Goal: Transaction & Acquisition: Purchase product/service

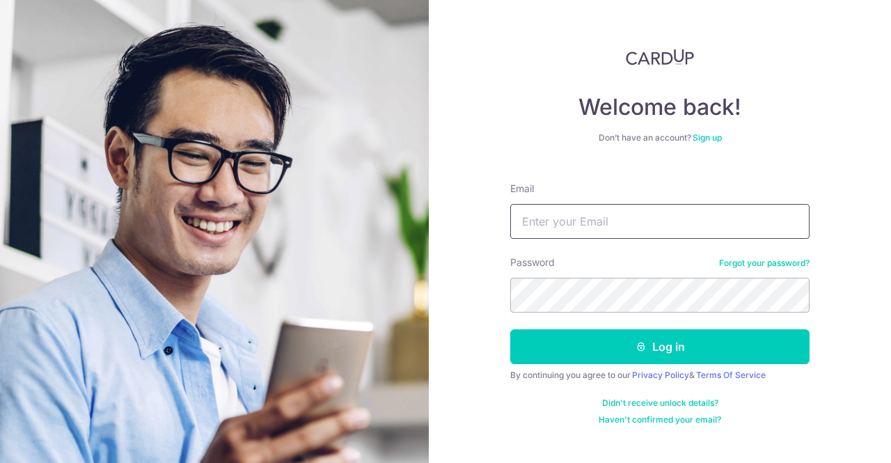
click at [580, 216] on input "Email" at bounding box center [659, 221] width 299 height 35
type input "[EMAIL_ADDRESS][DOMAIN_NAME]"
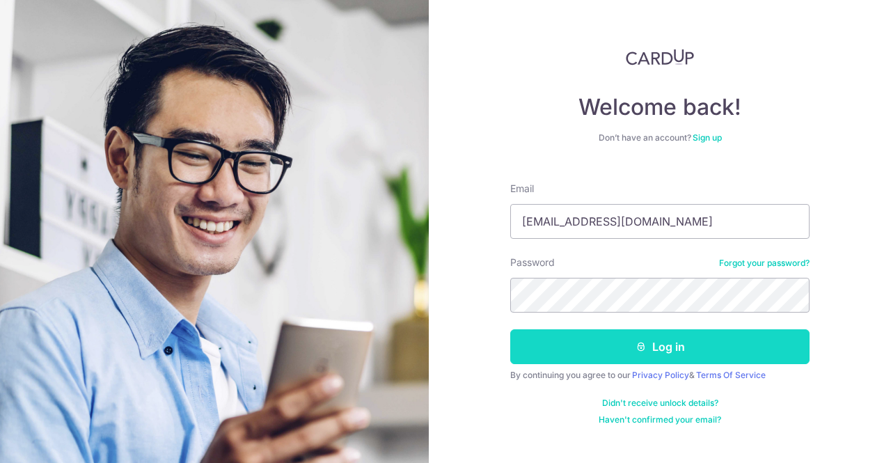
click at [642, 349] on icon "submit" at bounding box center [641, 346] width 11 height 11
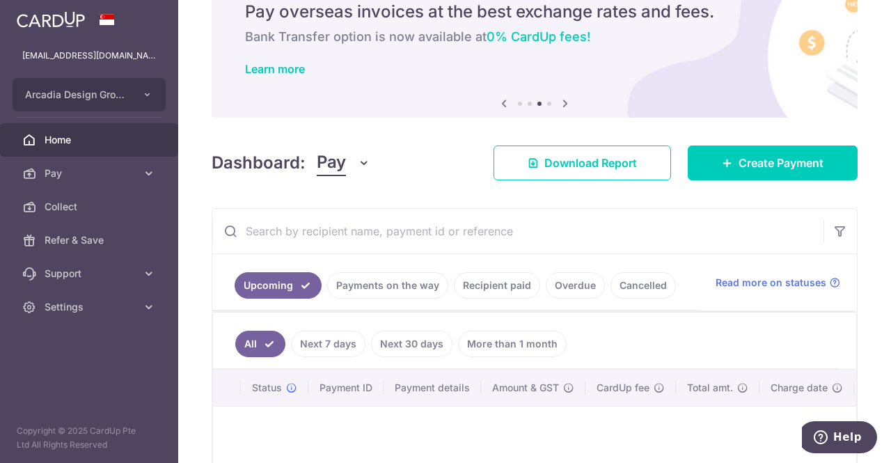
scroll to position [139, 0]
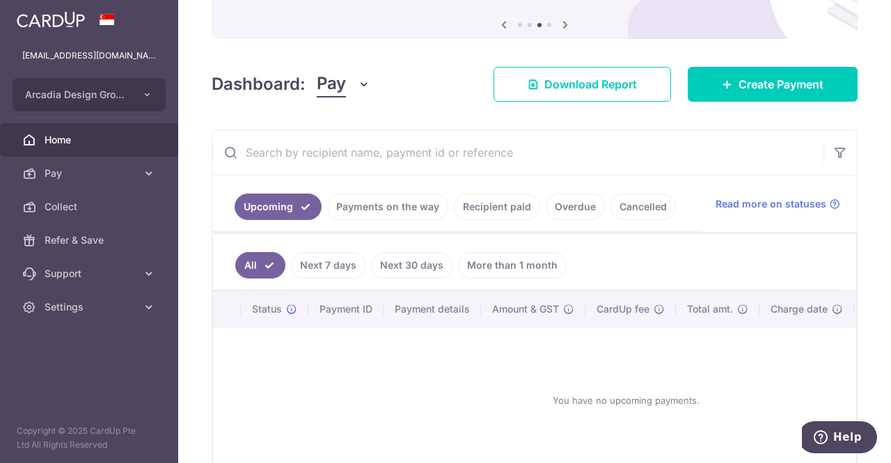
click at [503, 205] on link "Recipient paid" at bounding box center [497, 207] width 86 height 26
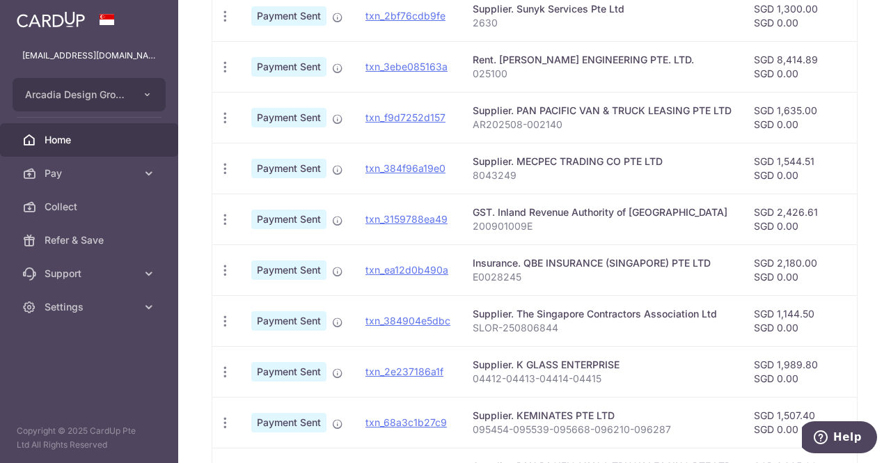
scroll to position [487, 0]
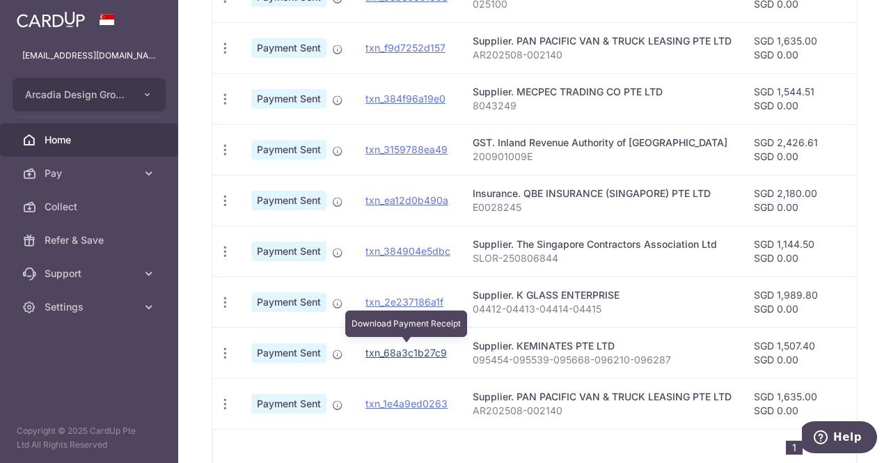
click at [421, 349] on link "txn_68a3c1b27c9" at bounding box center [406, 353] width 81 height 12
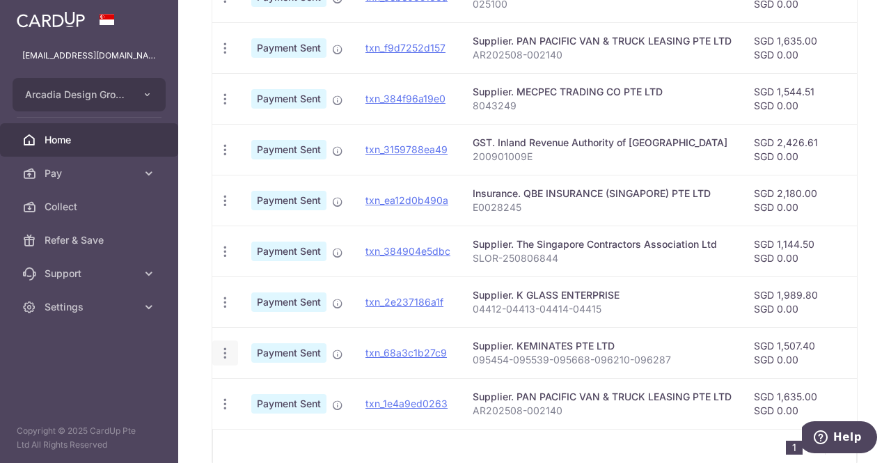
click at [221, 346] on icon "button" at bounding box center [225, 353] width 15 height 15
click at [616, 346] on div "Supplier. KEMINATES PTE LTD" at bounding box center [602, 346] width 259 height 14
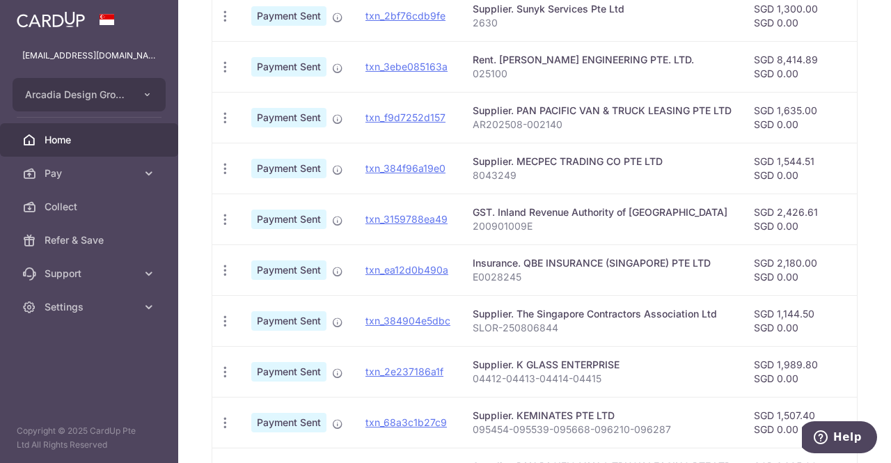
scroll to position [556, 0]
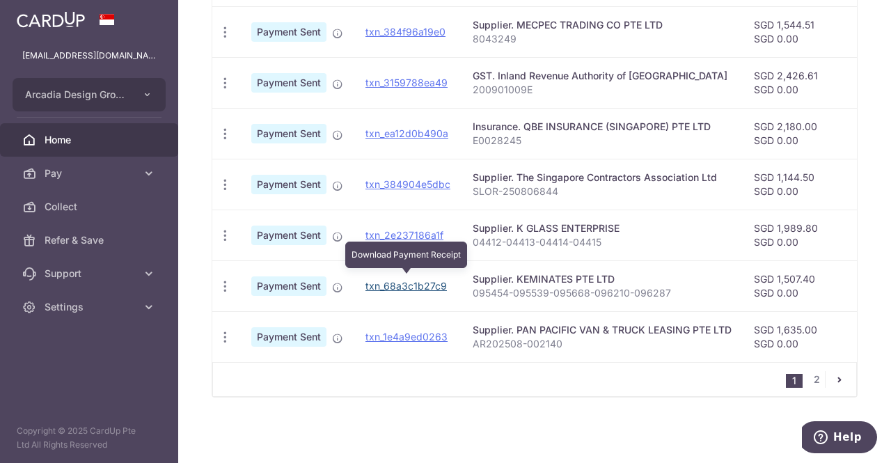
click at [416, 280] on link "txn_68a3c1b27c9" at bounding box center [406, 286] width 81 height 12
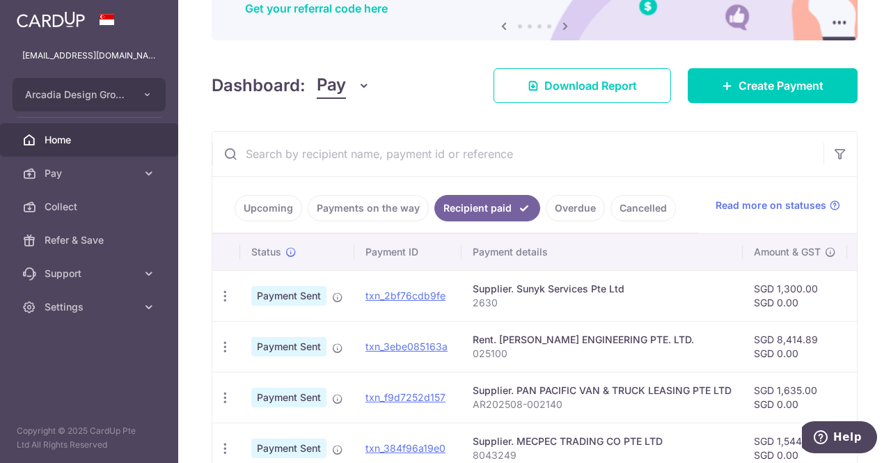
scroll to position [0, 0]
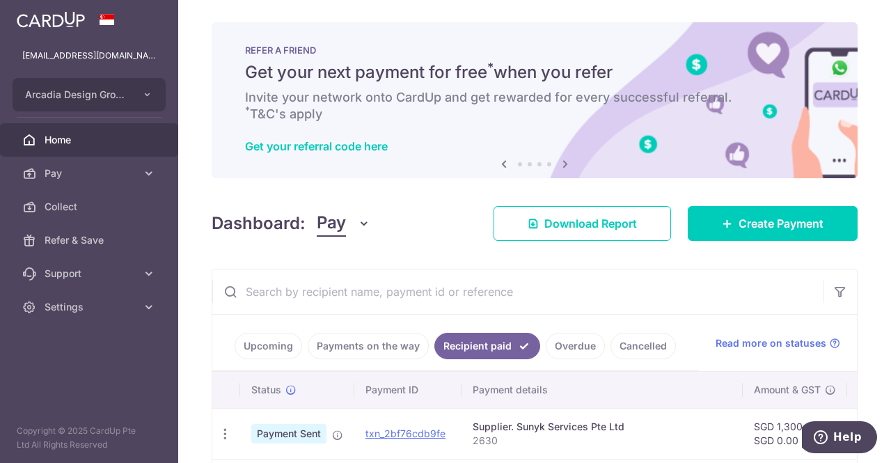
click at [48, 134] on span "Home" at bounding box center [91, 140] width 92 height 14
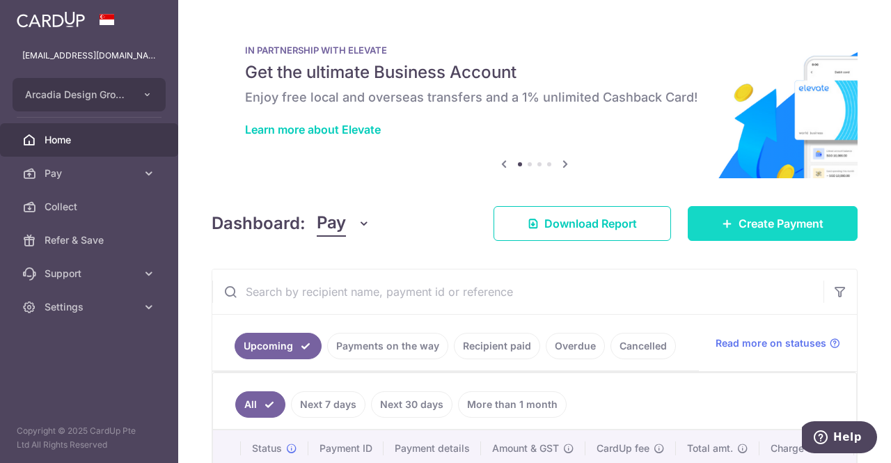
click at [744, 226] on span "Create Payment" at bounding box center [781, 223] width 85 height 17
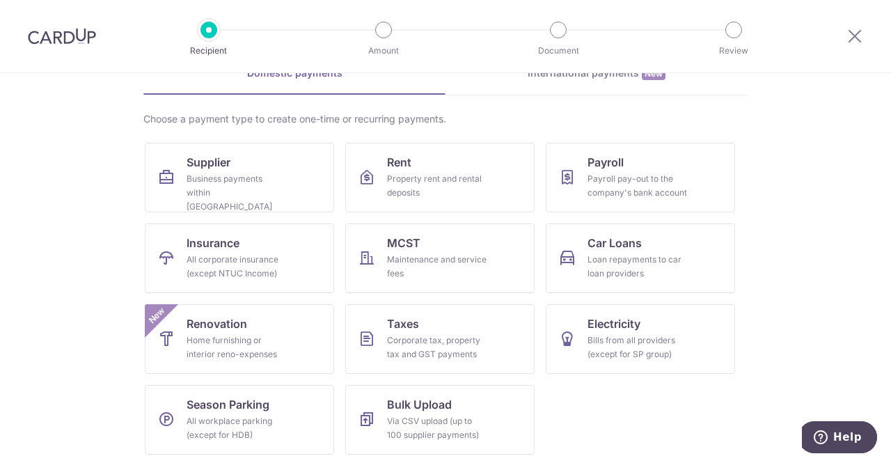
scroll to position [78, 0]
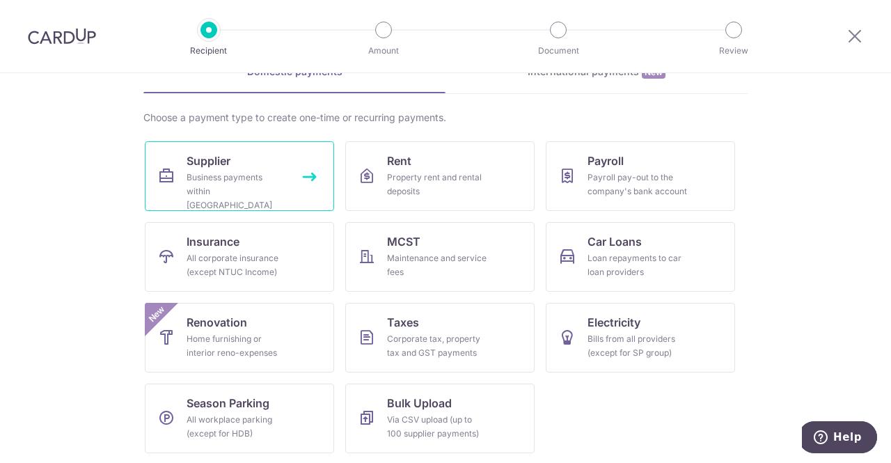
click at [244, 168] on link "Supplier Business payments within Singapore" at bounding box center [239, 176] width 189 height 70
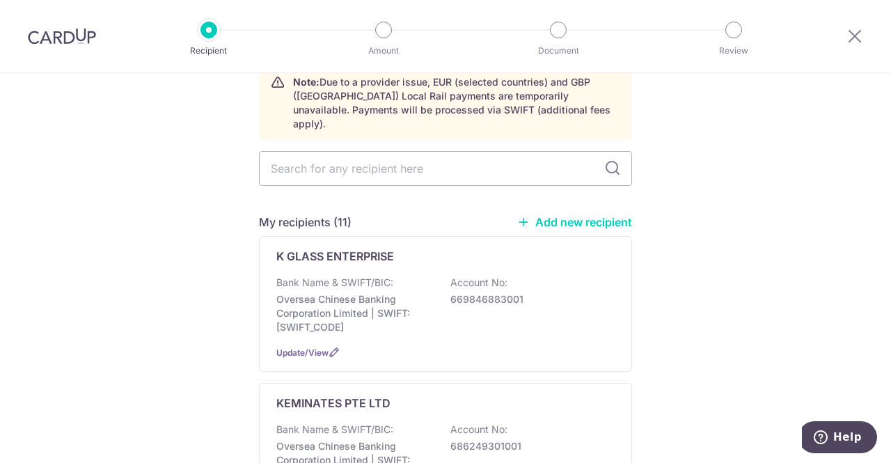
scroll to position [139, 0]
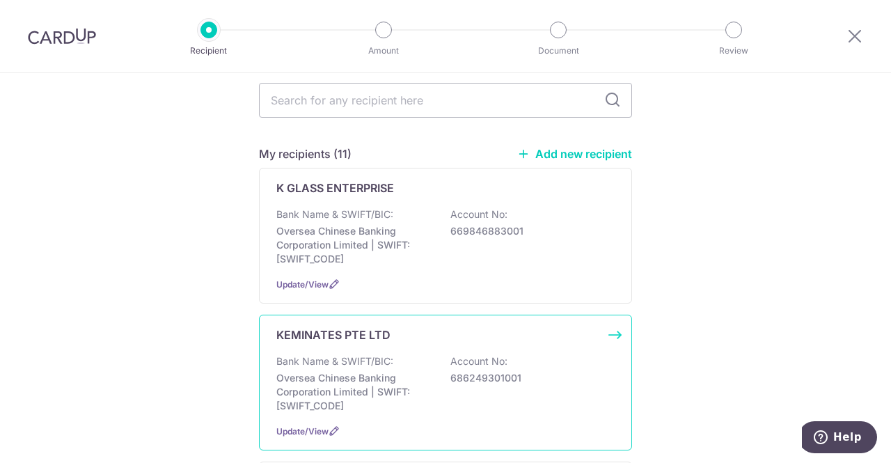
click at [354, 354] on p "Bank Name & SWIFT/BIC:" at bounding box center [334, 361] width 117 height 14
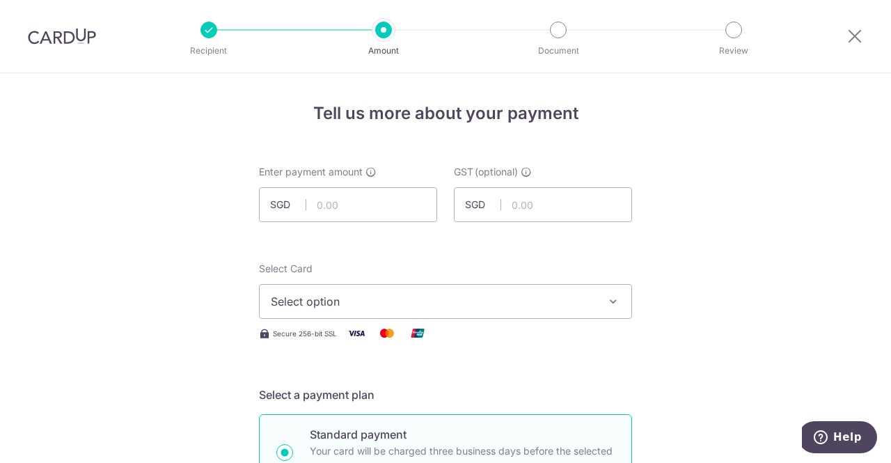
click at [618, 297] on button "Select option" at bounding box center [445, 301] width 373 height 35
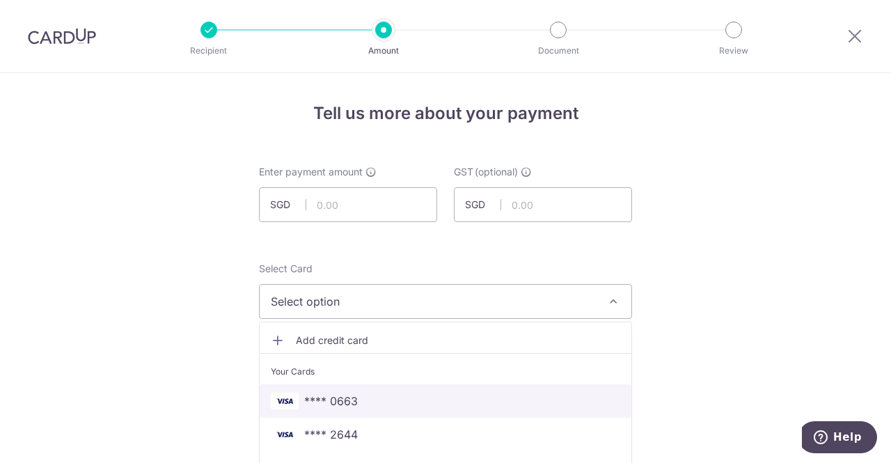
scroll to position [139, 0]
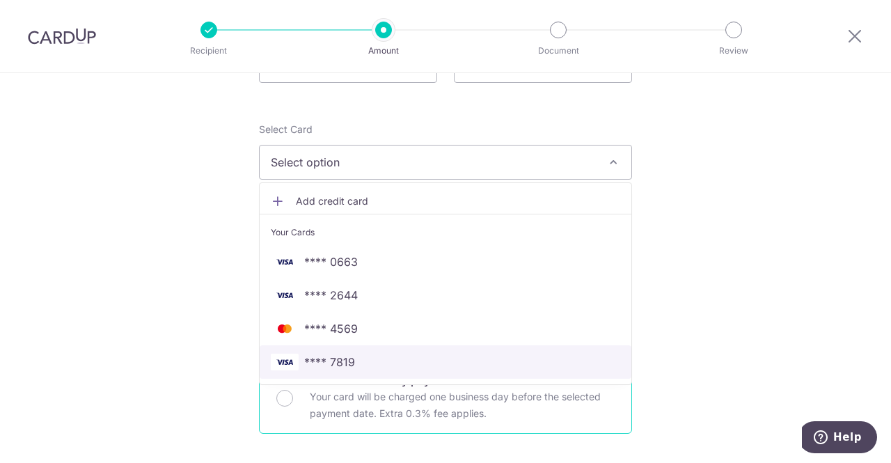
drag, startPoint x: 341, startPoint y: 366, endPoint x: 348, endPoint y: 361, distance: 8.1
click at [340, 366] on span "**** 7819" at bounding box center [329, 362] width 51 height 17
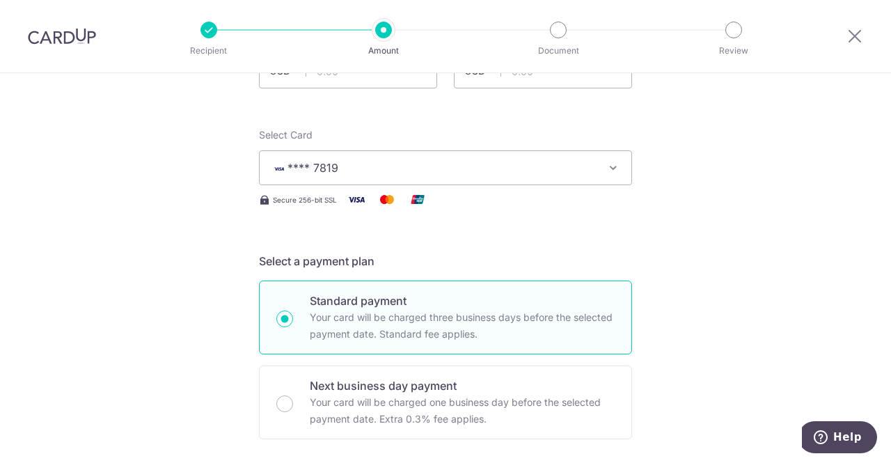
scroll to position [0, 0]
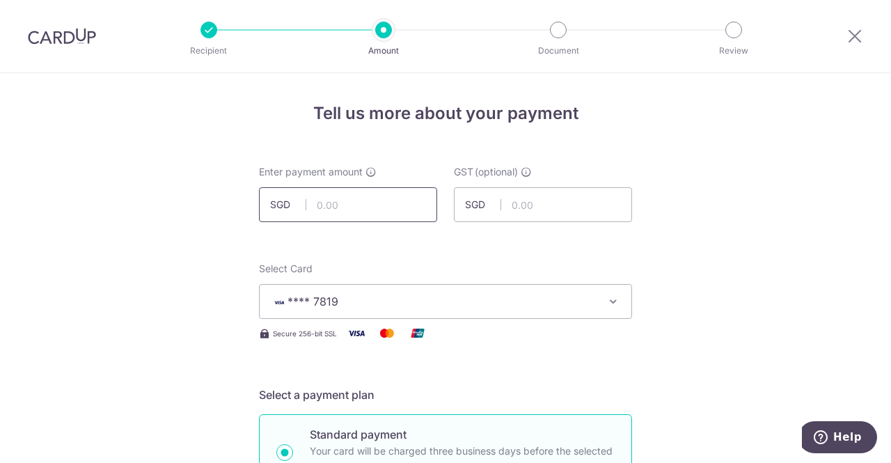
click at [328, 207] on input "text" at bounding box center [348, 204] width 178 height 35
type input "1,450.29"
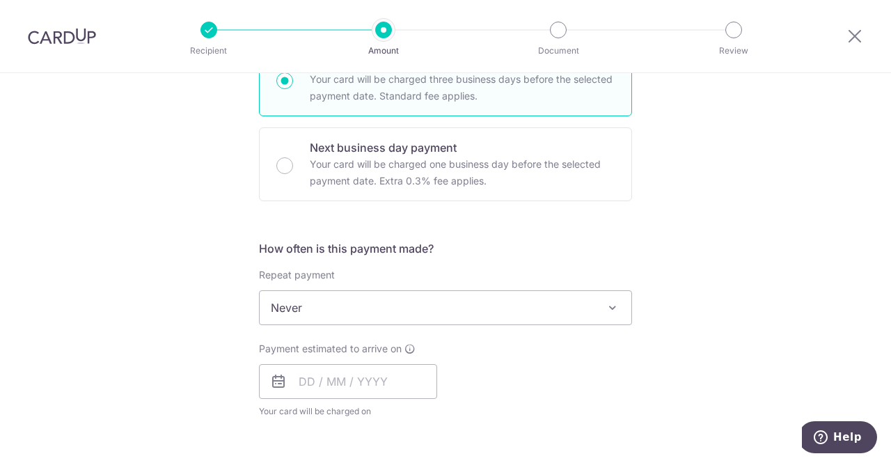
scroll to position [487, 0]
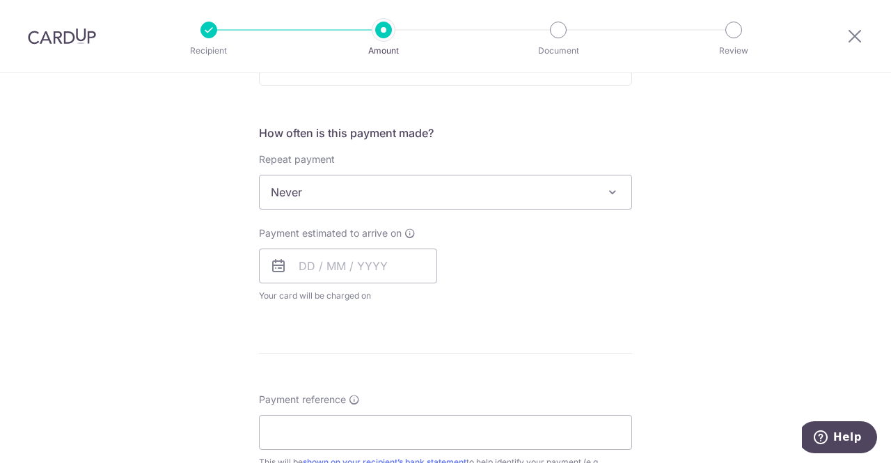
click at [270, 265] on icon at bounding box center [278, 266] width 17 height 17
click at [379, 269] on input "text" at bounding box center [348, 266] width 178 height 35
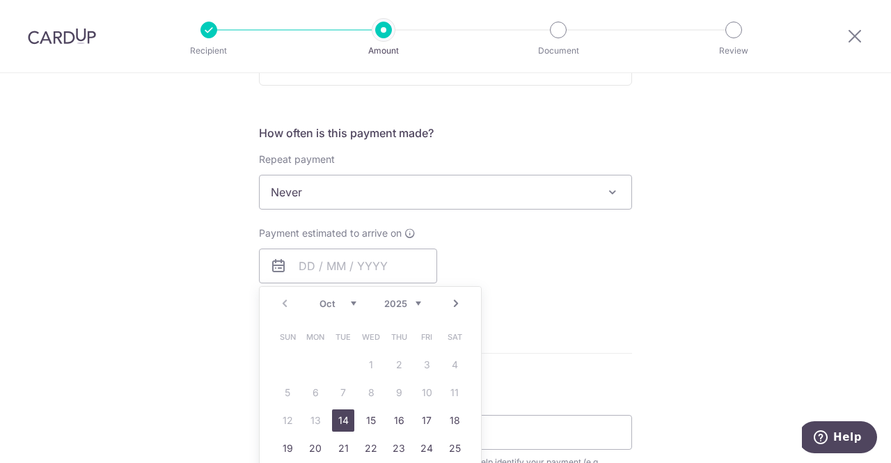
drag, startPoint x: 340, startPoint y: 416, endPoint x: 723, endPoint y: 307, distance: 398.9
click at [340, 416] on link "14" at bounding box center [343, 420] width 22 height 22
type input "14/10/2025"
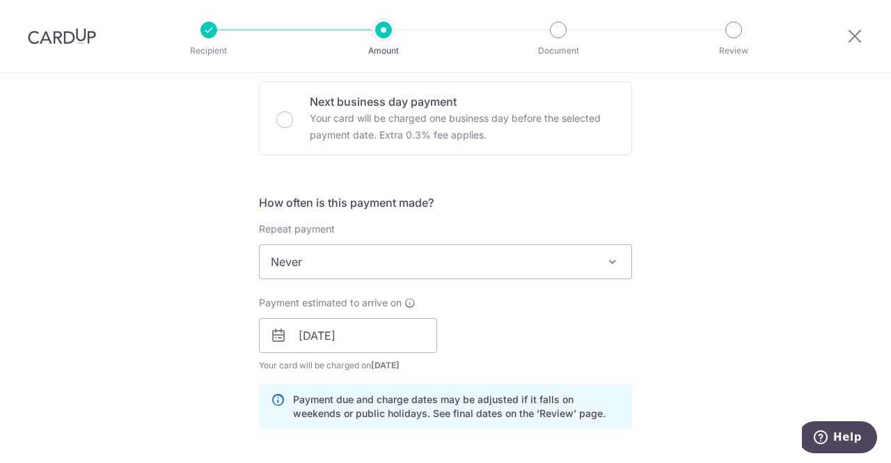
scroll to position [348, 0]
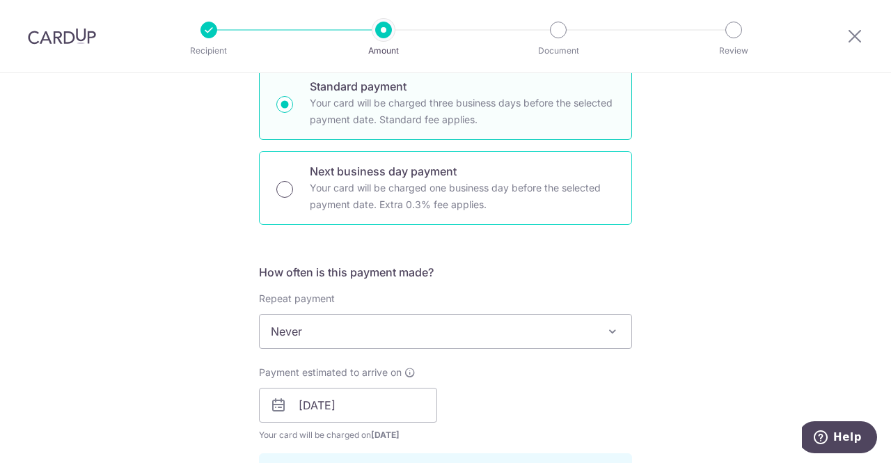
click at [282, 186] on input "Next business day payment Your card will be charged one business day before the…" at bounding box center [284, 189] width 17 height 17
radio input "true"
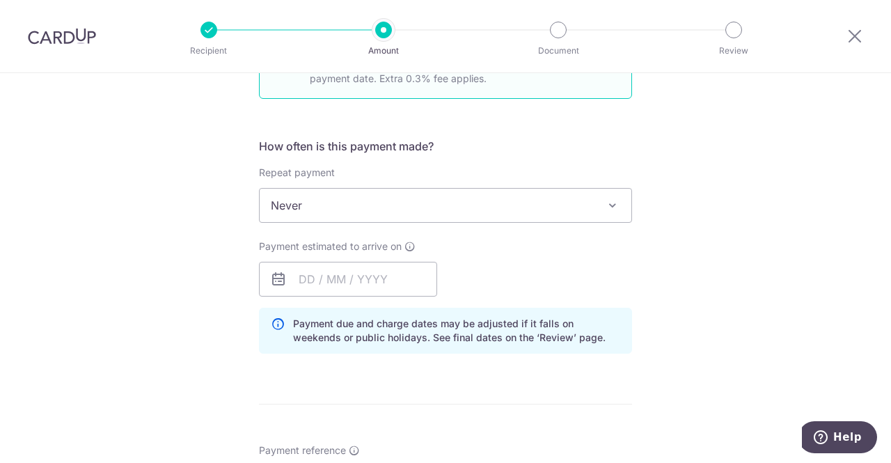
scroll to position [487, 0]
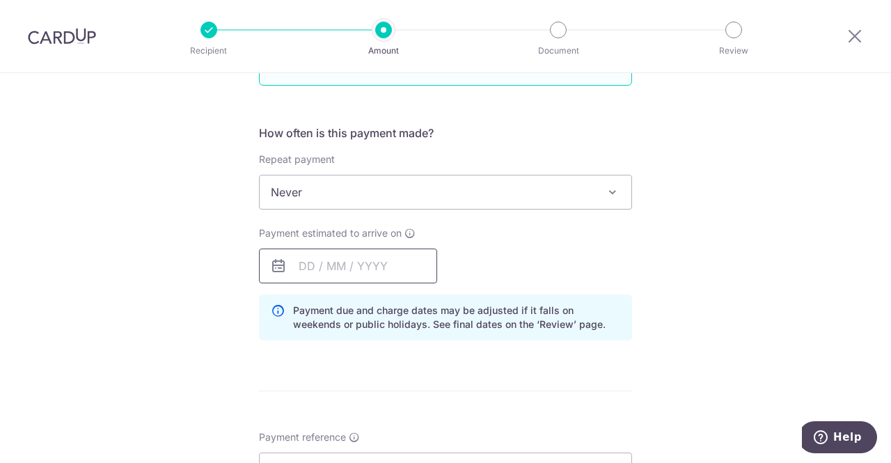
click at [306, 264] on input "text" at bounding box center [348, 266] width 178 height 35
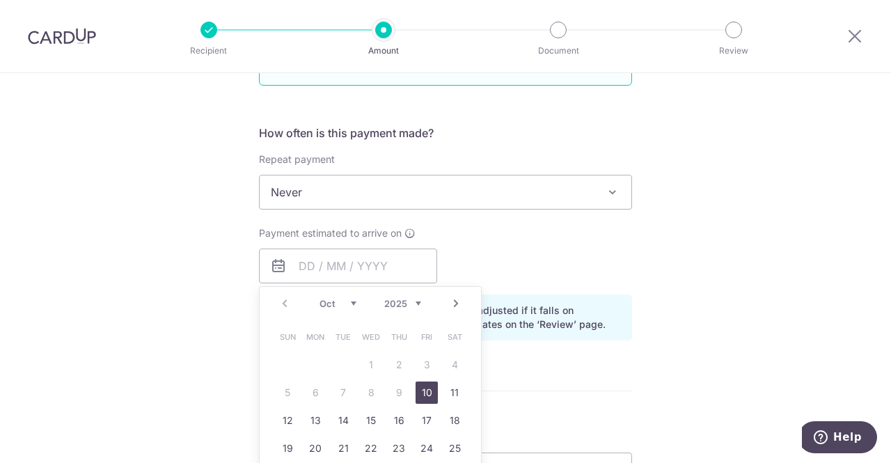
drag, startPoint x: 423, startPoint y: 389, endPoint x: 765, endPoint y: 243, distance: 371.6
click at [423, 389] on link "10" at bounding box center [427, 393] width 22 height 22
type input "10/10/2025"
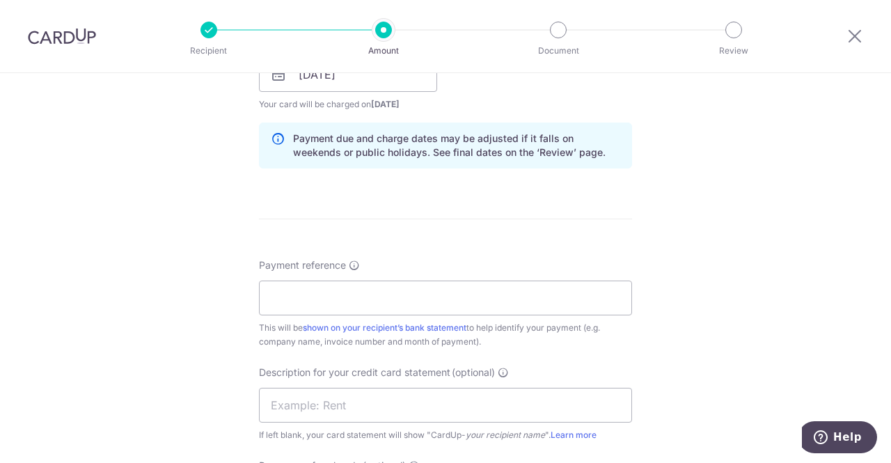
scroll to position [696, 0]
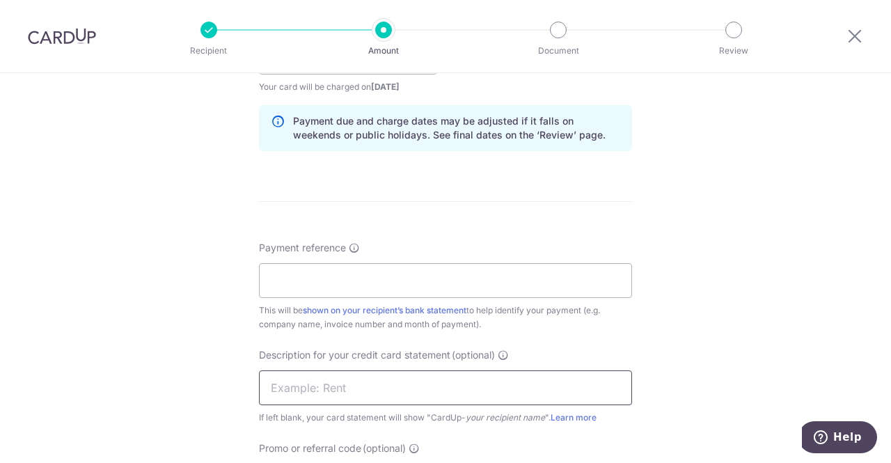
click at [370, 381] on input "text" at bounding box center [445, 387] width 373 height 35
type input "ADG KEMINATE"
click at [694, 263] on div "Tell us more about your payment Enter payment amount SGD 1,450.29 1450.29 GST (…" at bounding box center [445, 116] width 891 height 1478
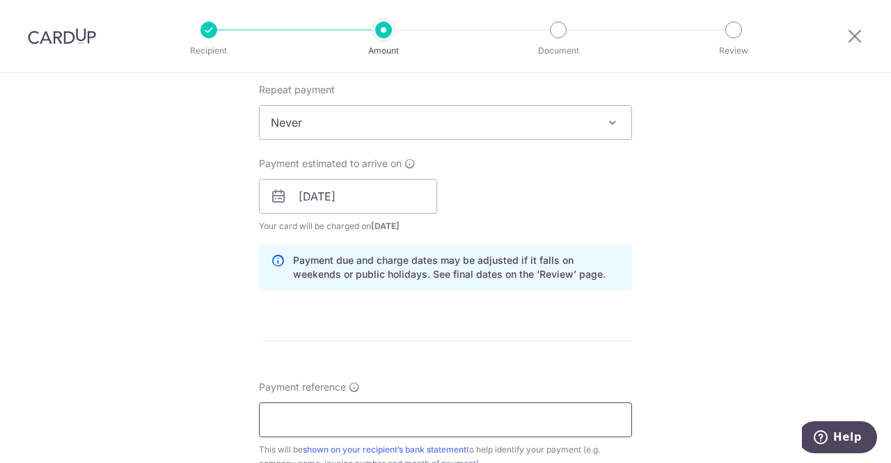
click at [472, 413] on input "Payment reference" at bounding box center [445, 419] width 373 height 35
paste input "096398,096403,097323"
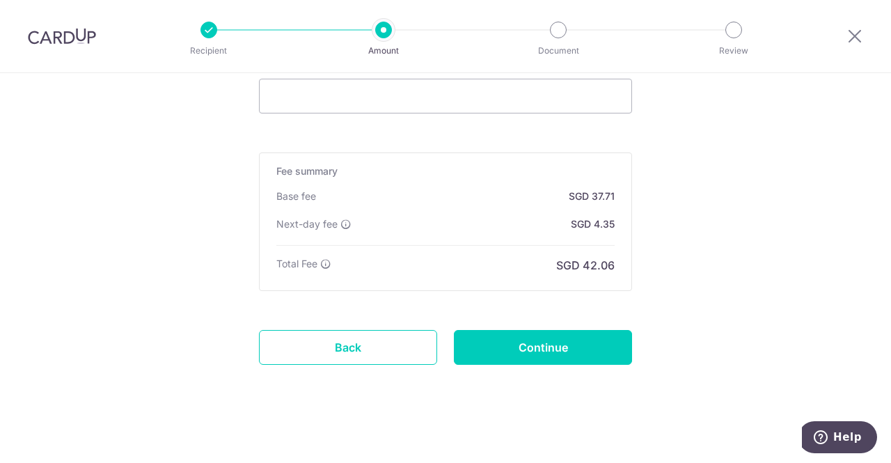
scroll to position [1083, 0]
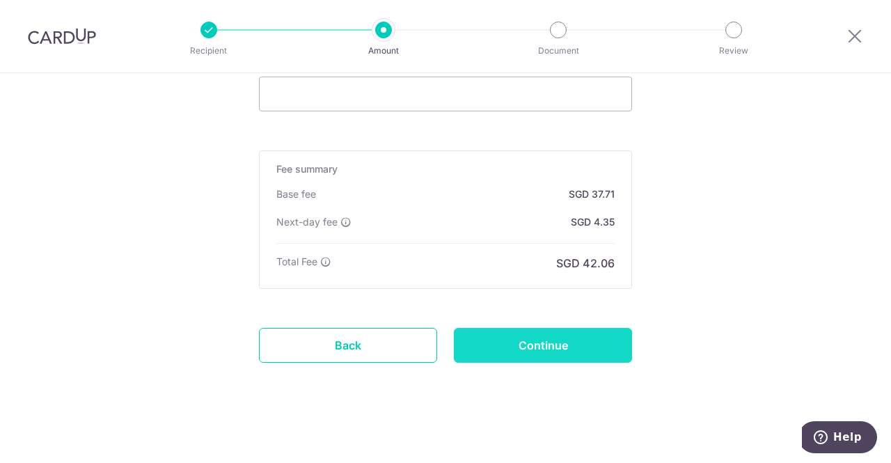
type input "096398,096403,097323"
click at [565, 356] on input "Continue" at bounding box center [543, 345] width 178 height 35
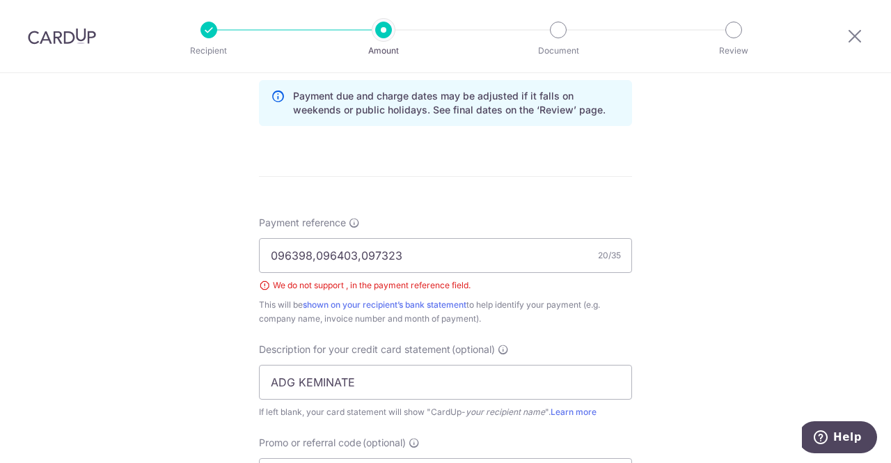
scroll to position [716, 0]
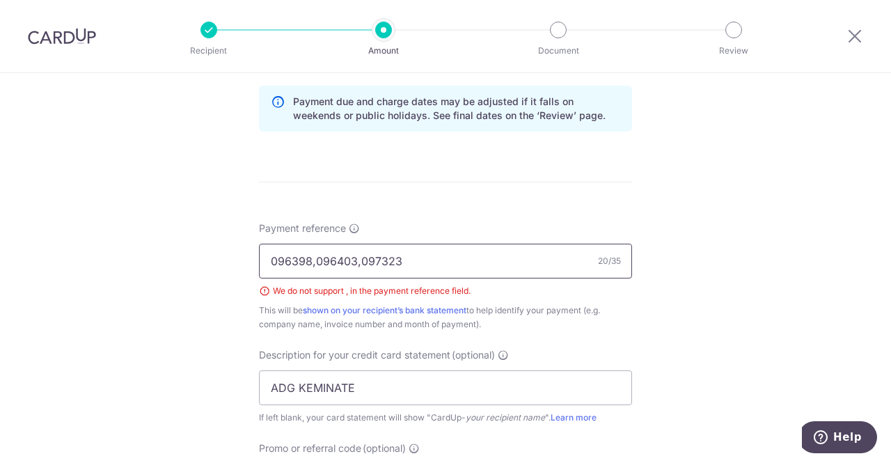
click at [313, 258] on input "096398,096403,097323" at bounding box center [445, 261] width 373 height 35
click at [357, 258] on input "096398/096403,097323" at bounding box center [445, 261] width 373 height 35
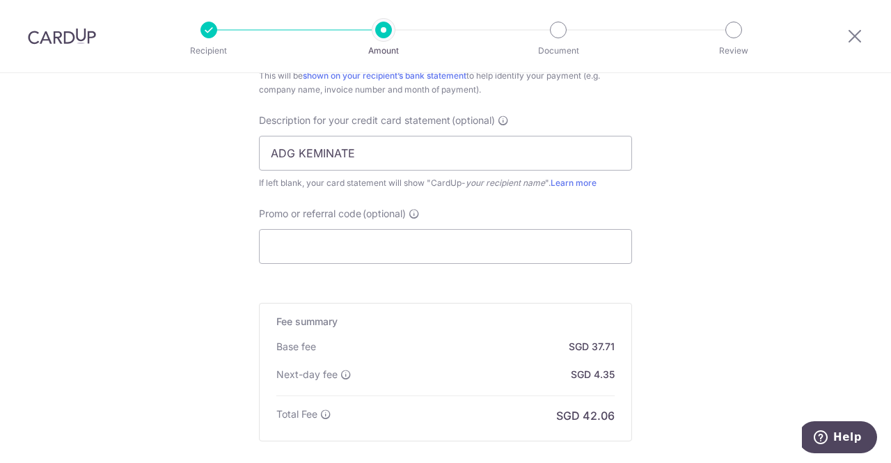
scroll to position [1103, 0]
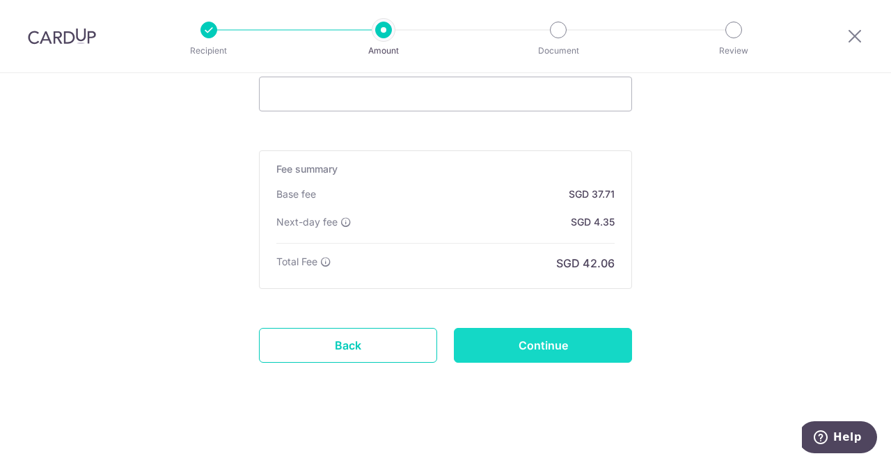
type input "096398/096403/097323"
click at [534, 343] on input "Continue" at bounding box center [543, 345] width 178 height 35
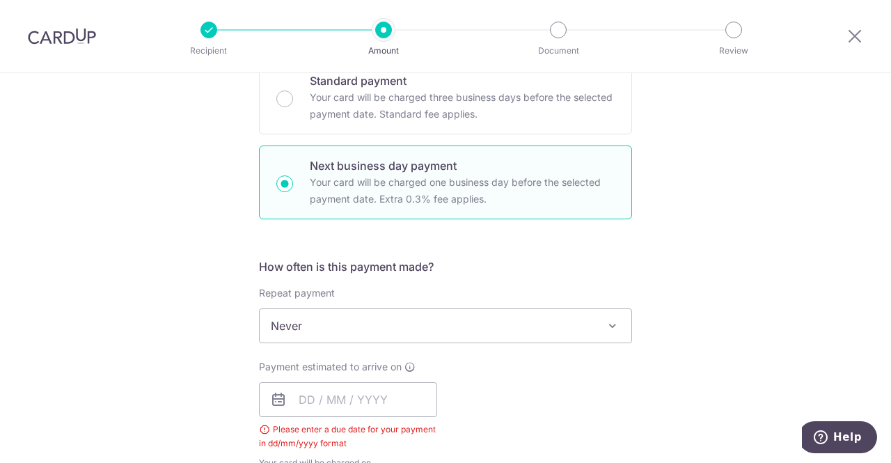
scroll to position [632, 0]
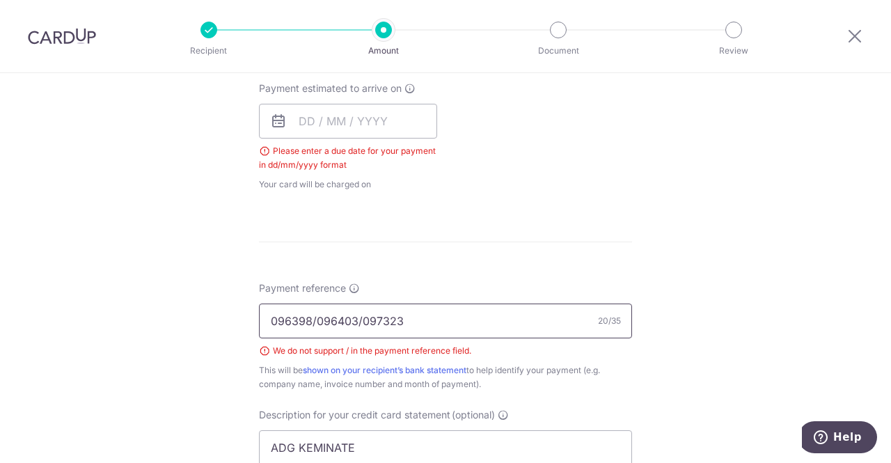
click at [311, 318] on input "096398/096403/097323" at bounding box center [445, 321] width 373 height 35
click at [361, 315] on input "096398-096403/097323" at bounding box center [445, 321] width 373 height 35
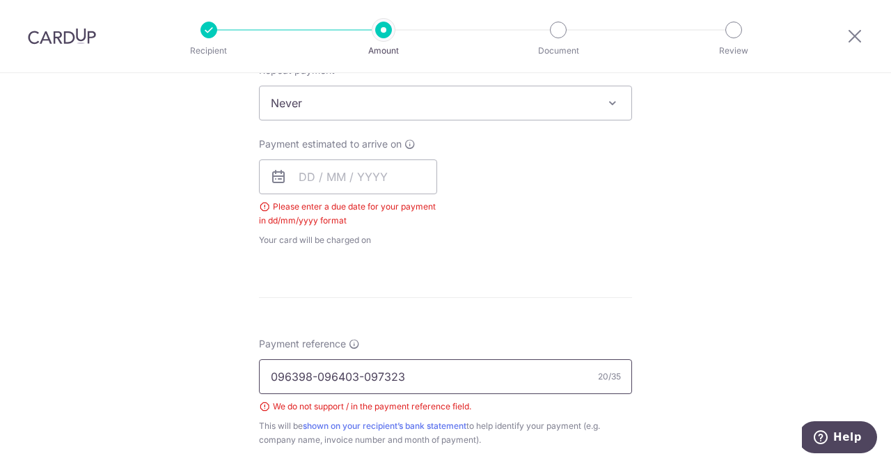
scroll to position [493, 0]
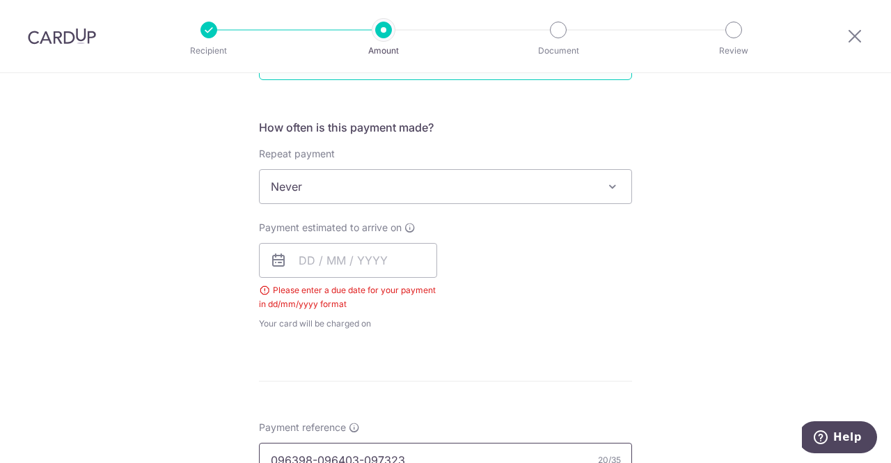
type input "096398-096403-097323"
click at [279, 258] on icon at bounding box center [278, 260] width 17 height 17
click at [344, 262] on input "text" at bounding box center [348, 260] width 178 height 35
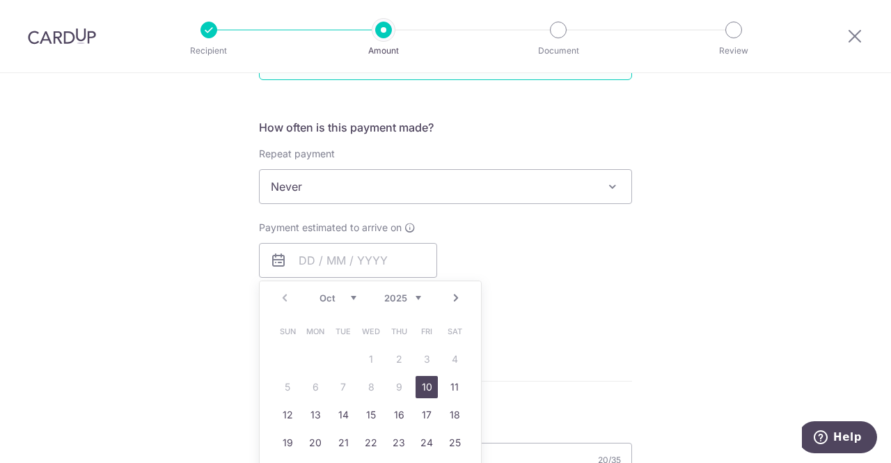
click at [420, 385] on link "10" at bounding box center [427, 387] width 22 height 22
type input "10/10/2025"
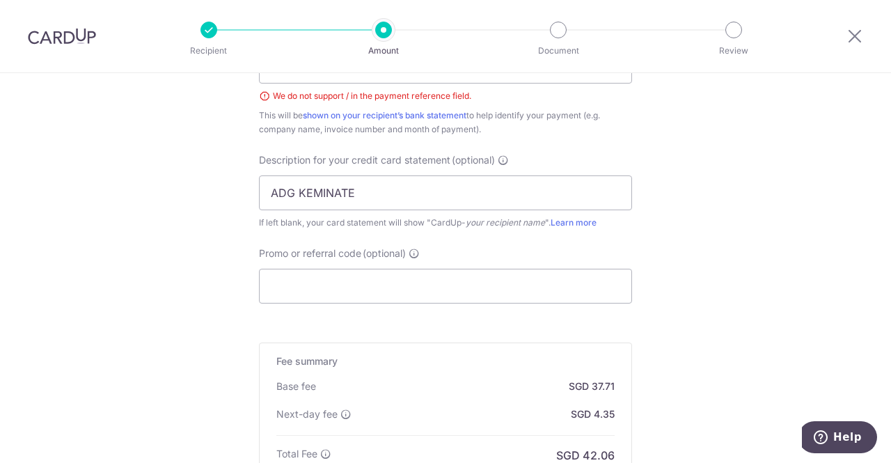
scroll to position [1103, 0]
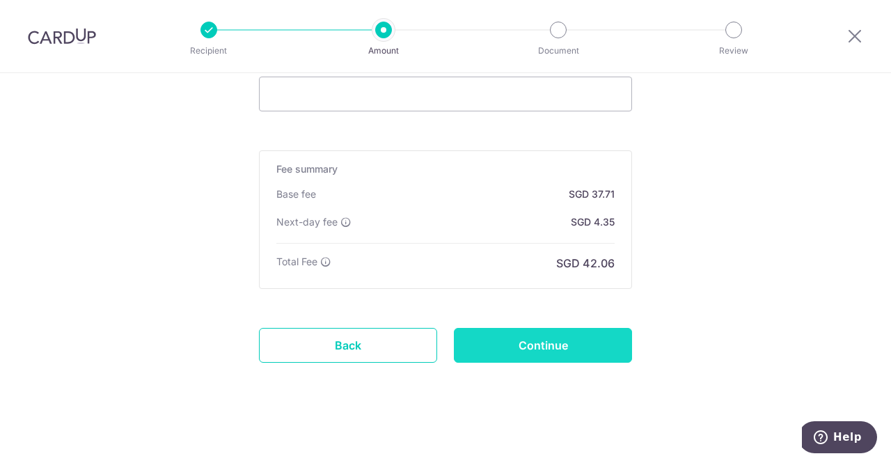
click at [567, 343] on input "Continue" at bounding box center [543, 345] width 178 height 35
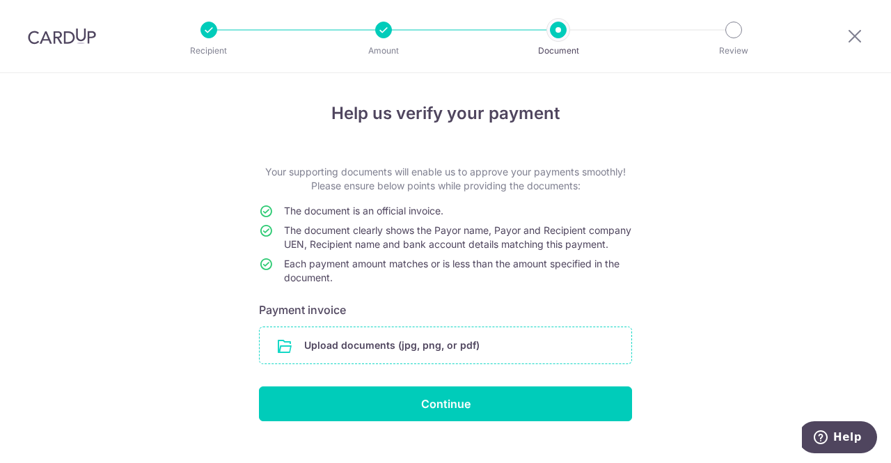
click at [483, 356] on input "file" at bounding box center [446, 345] width 372 height 36
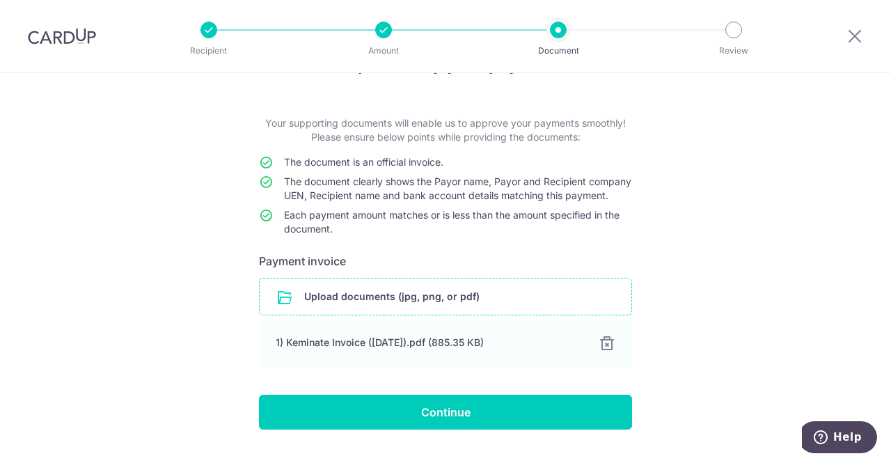
scroll to position [93, 0]
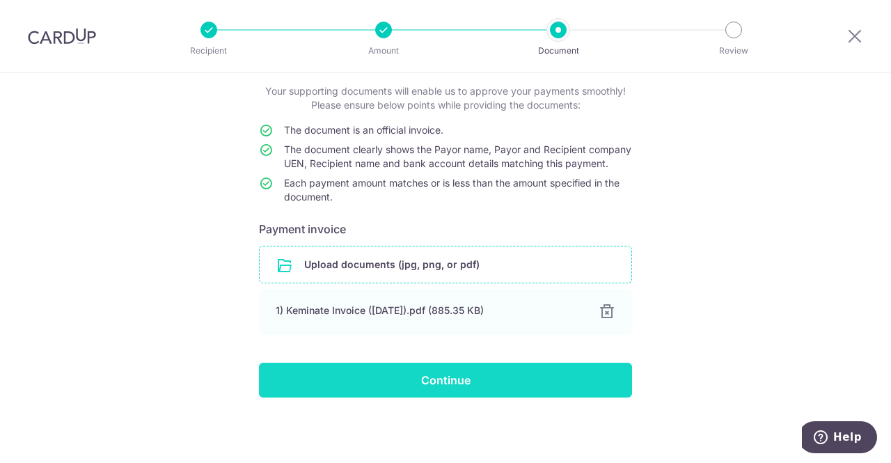
click at [480, 384] on input "Continue" at bounding box center [445, 380] width 373 height 35
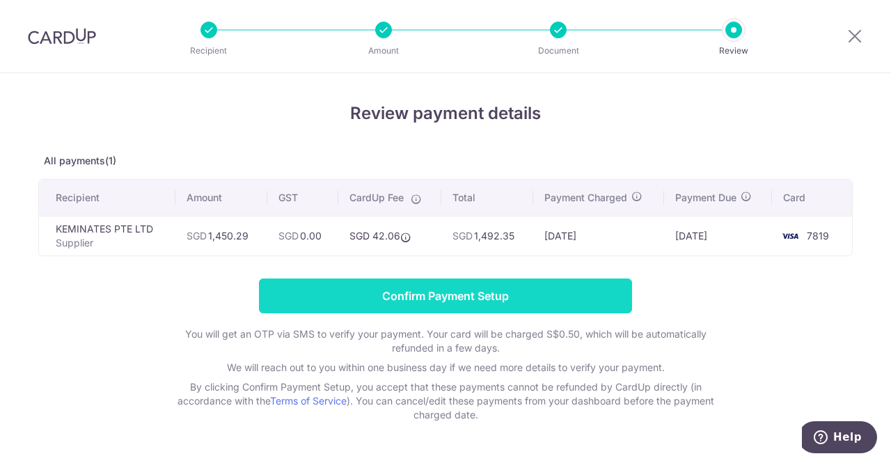
click at [540, 288] on input "Confirm Payment Setup" at bounding box center [445, 296] width 373 height 35
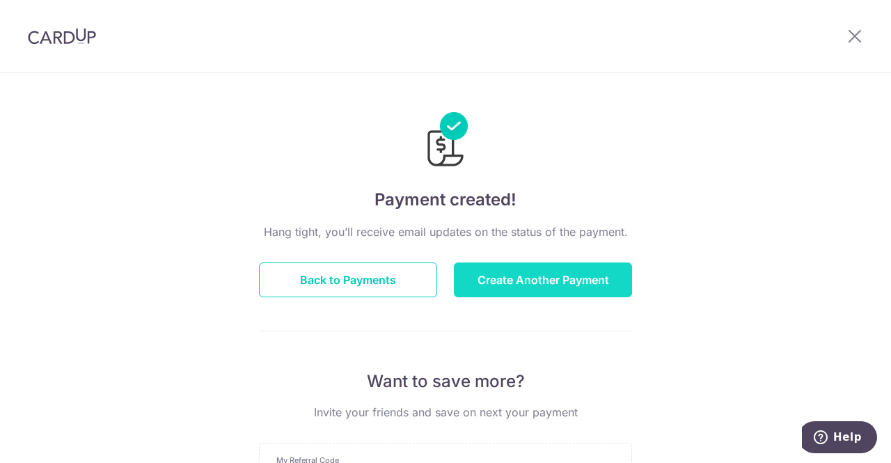
click at [563, 275] on button "Create Another Payment" at bounding box center [543, 280] width 178 height 35
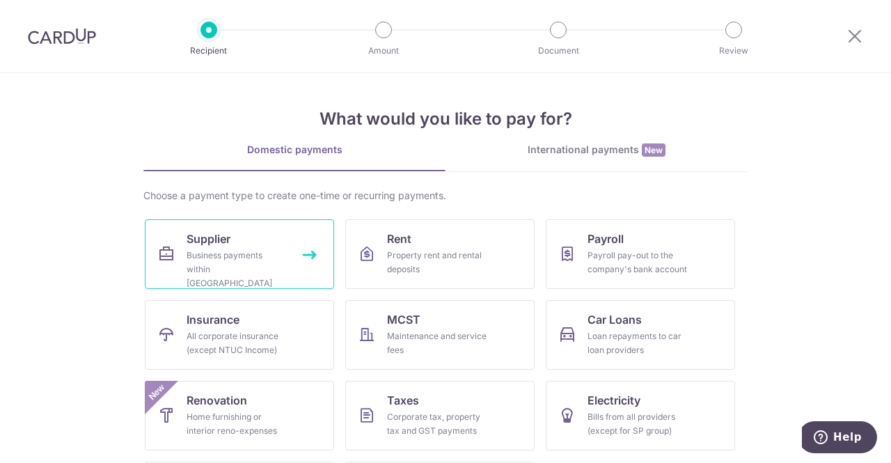
click at [217, 254] on div "Business payments within [GEOGRAPHIC_DATA]" at bounding box center [237, 270] width 100 height 42
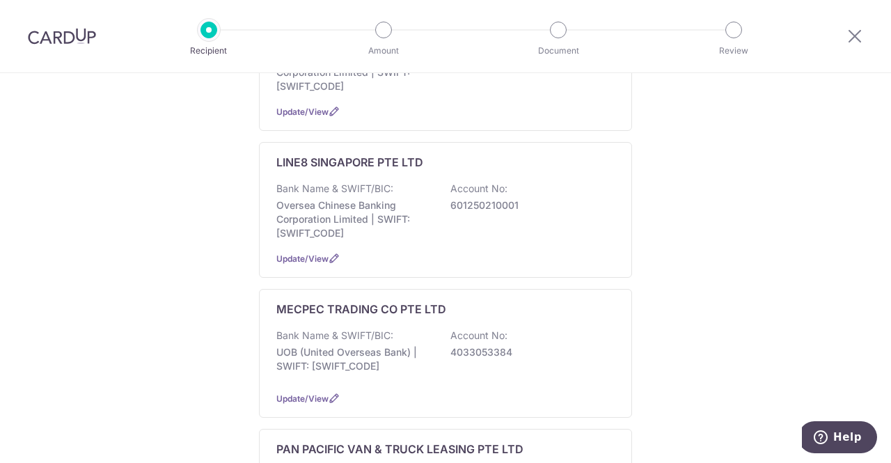
scroll to position [627, 0]
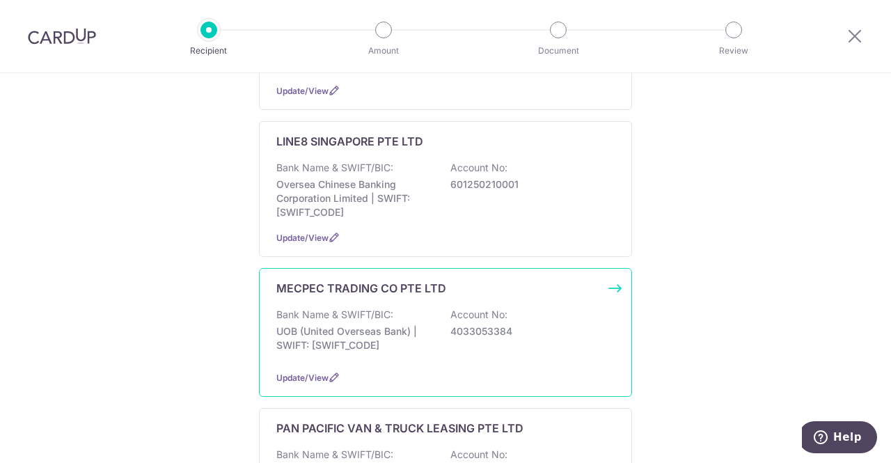
click at [416, 324] on p "UOB (United Overseas Bank) | SWIFT: [SWIFT_CODE]" at bounding box center [354, 338] width 156 height 28
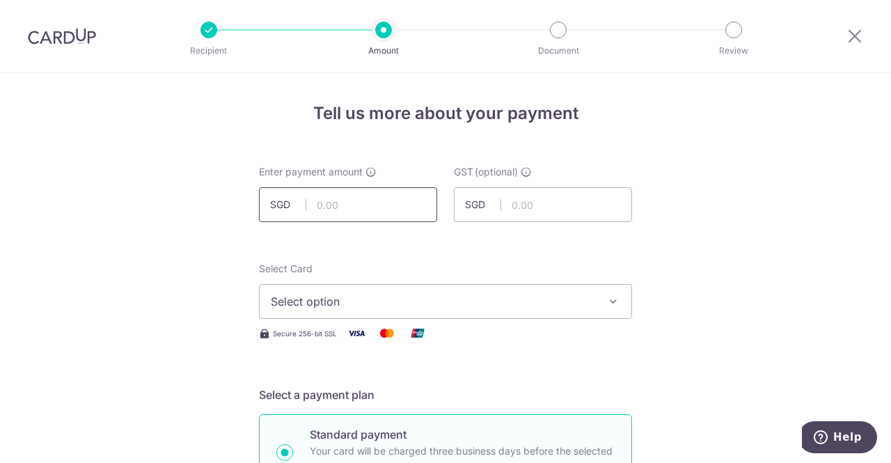
click at [402, 204] on input "text" at bounding box center [348, 204] width 178 height 35
type input "1,089.10"
click at [611, 299] on icon "button" at bounding box center [613, 302] width 14 height 14
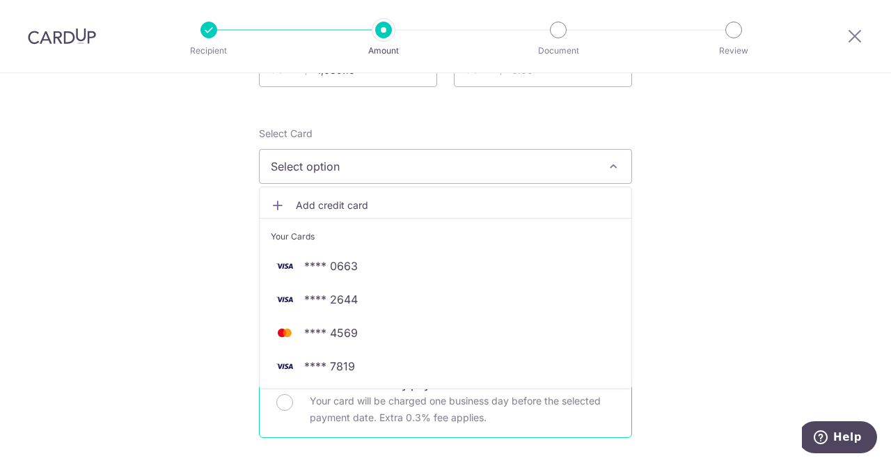
scroll to position [139, 0]
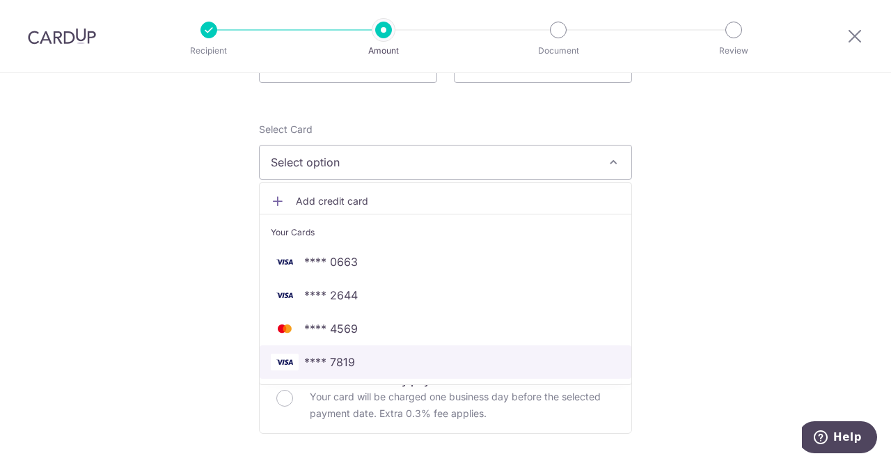
click at [340, 360] on span "**** 7819" at bounding box center [329, 362] width 51 height 17
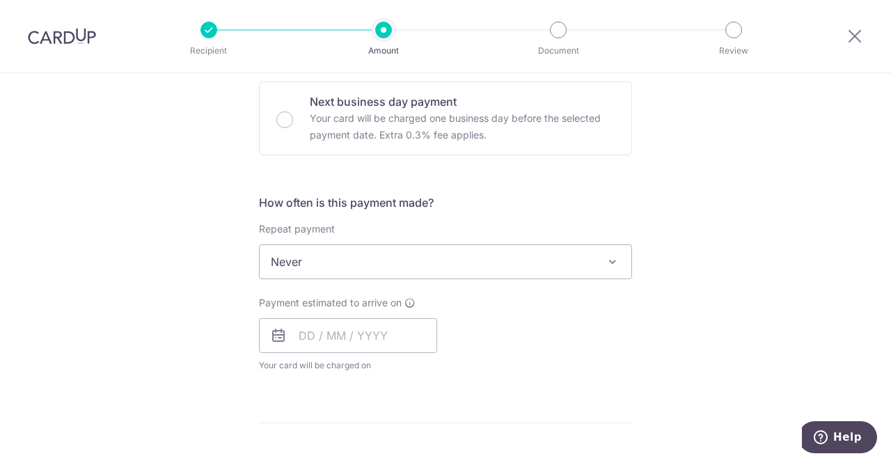
scroll to position [487, 0]
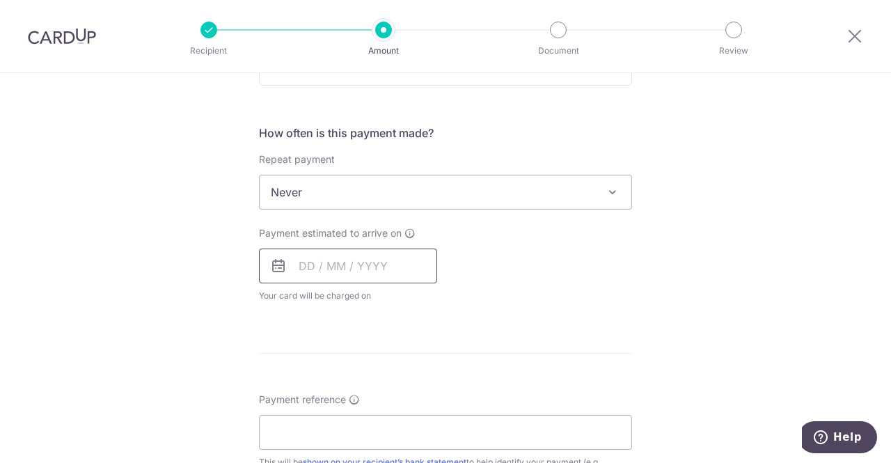
click at [304, 265] on input "text" at bounding box center [348, 266] width 178 height 35
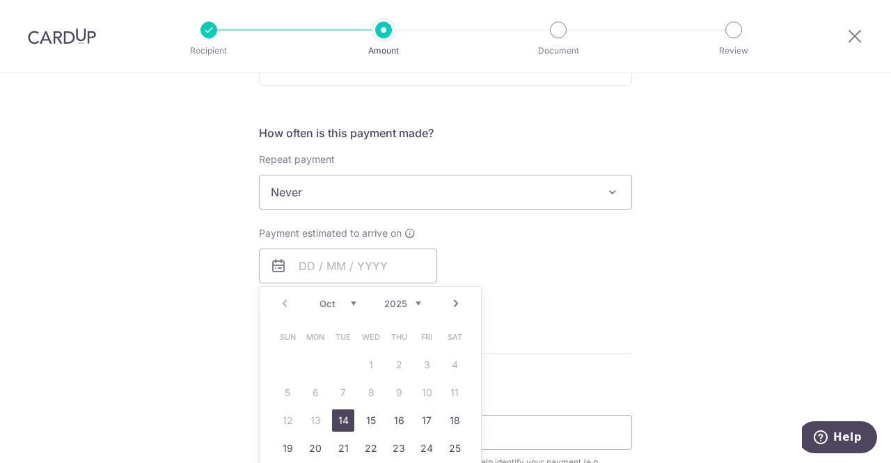
click at [342, 421] on link "14" at bounding box center [343, 420] width 22 height 22
type input "[DATE]"
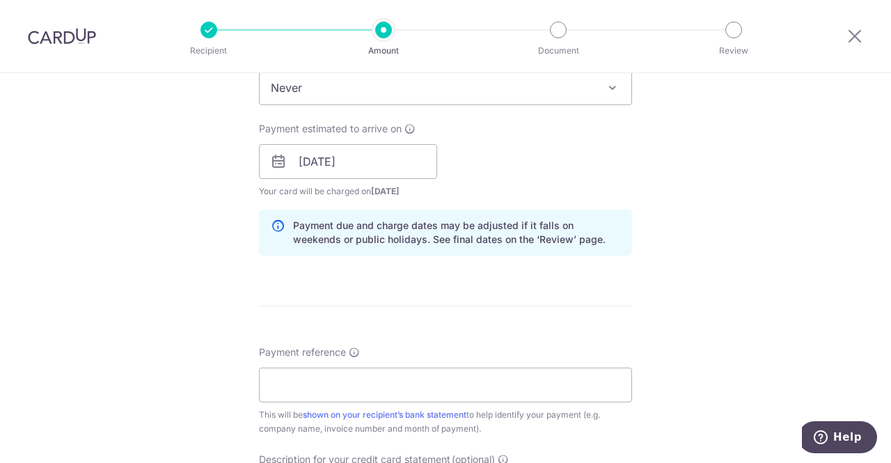
scroll to position [627, 0]
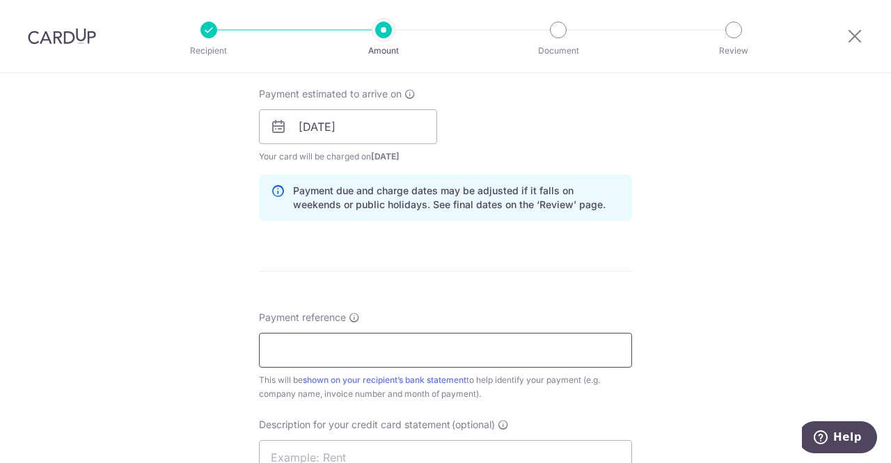
click at [373, 345] on input "Payment reference" at bounding box center [445, 350] width 373 height 35
paste input "8043704"
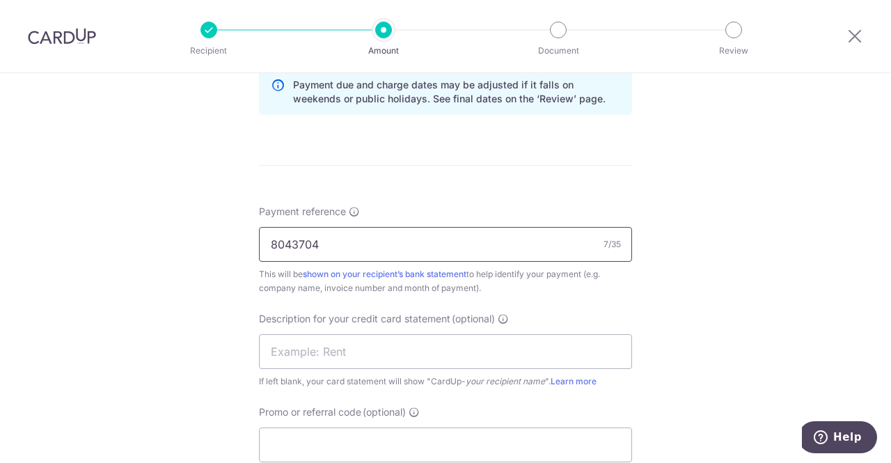
scroll to position [766, 0]
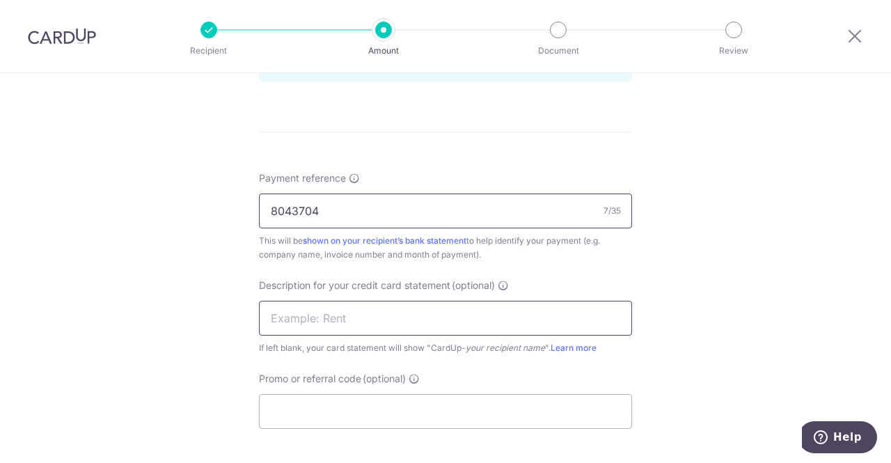
type input "8043704"
click at [446, 309] on input "text" at bounding box center [445, 318] width 373 height 35
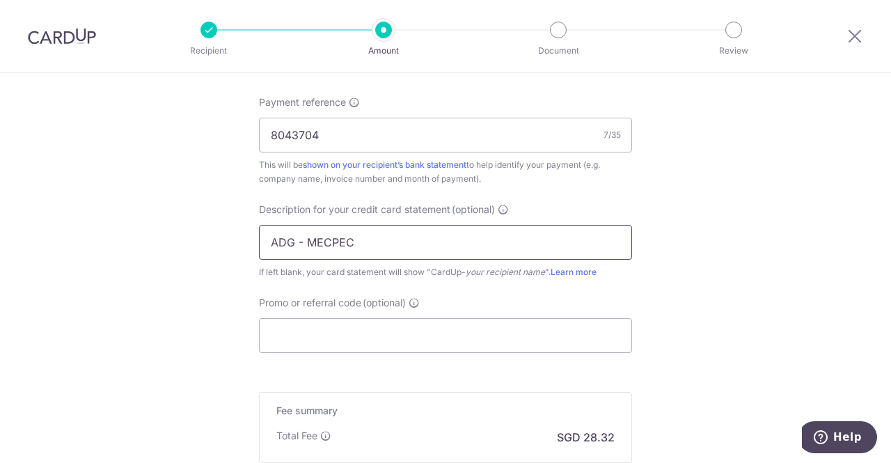
scroll to position [975, 0]
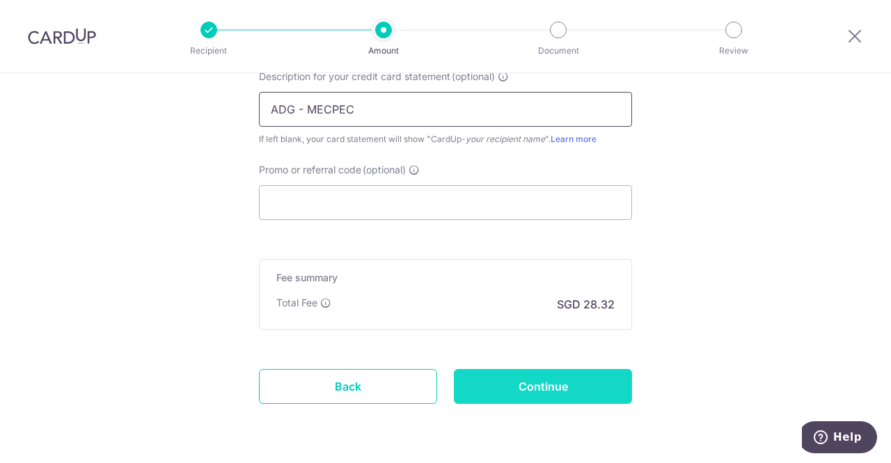
type input "ADG - MECPEC"
click at [496, 384] on input "Continue" at bounding box center [543, 386] width 178 height 35
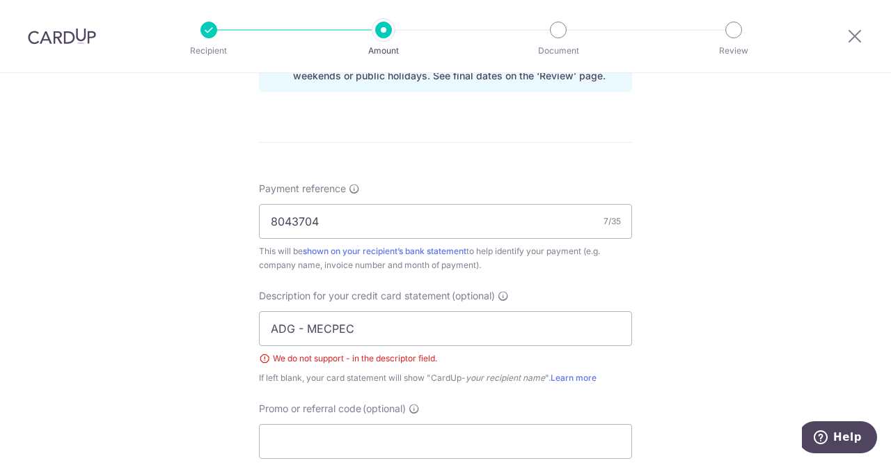
scroll to position [753, 0]
click at [299, 327] on input "ADG - MECPEC" at bounding box center [445, 330] width 373 height 35
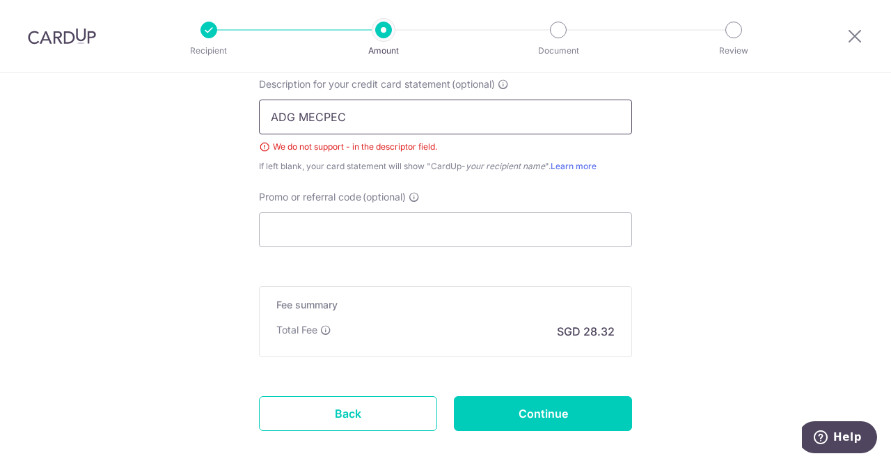
scroll to position [1036, 0]
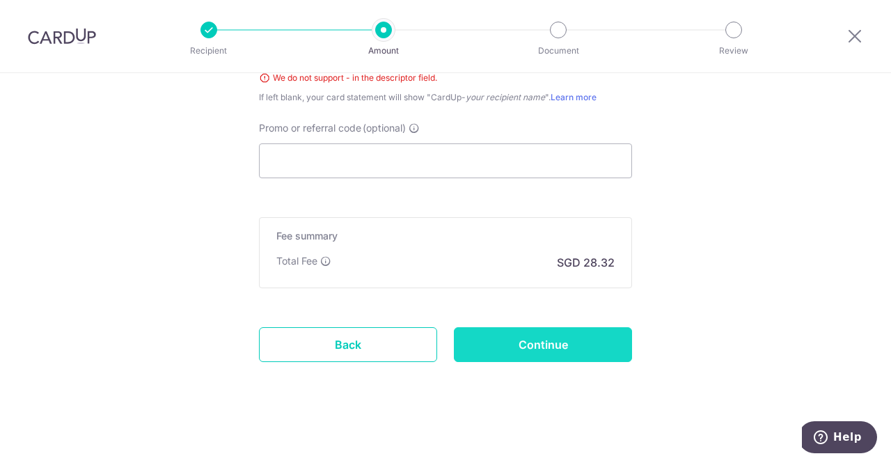
type input "ADG MECPEC"
click at [487, 334] on input "Continue" at bounding box center [543, 344] width 178 height 35
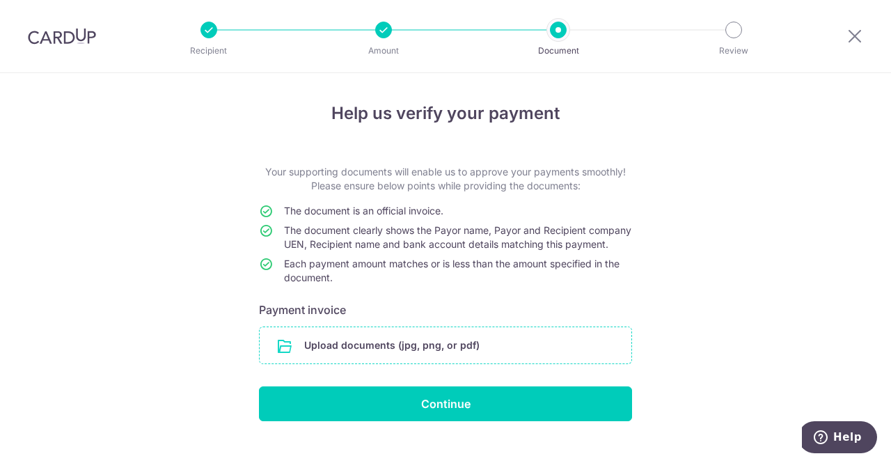
click at [454, 363] on input "file" at bounding box center [446, 345] width 372 height 36
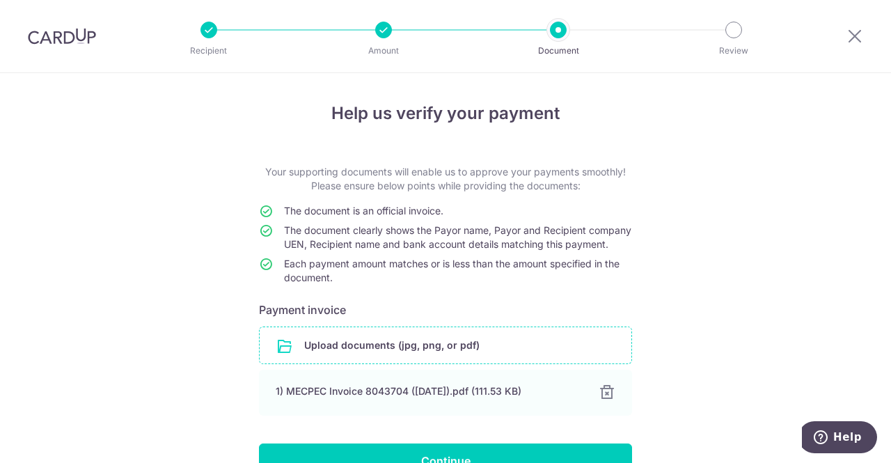
scroll to position [93, 0]
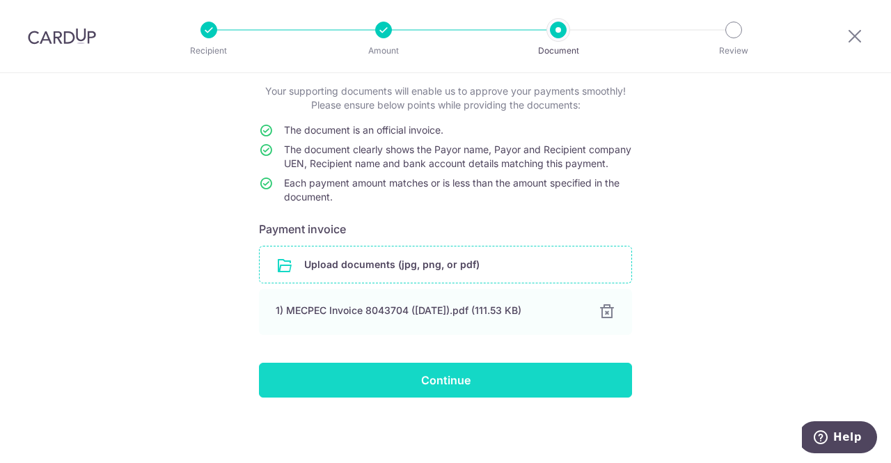
click at [482, 386] on input "Continue" at bounding box center [445, 380] width 373 height 35
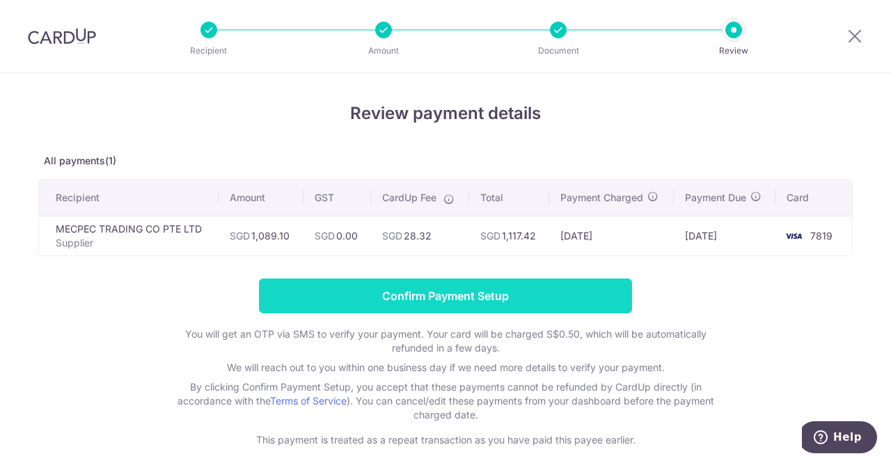
click at [489, 294] on input "Confirm Payment Setup" at bounding box center [445, 296] width 373 height 35
